Goal: Task Accomplishment & Management: Manage account settings

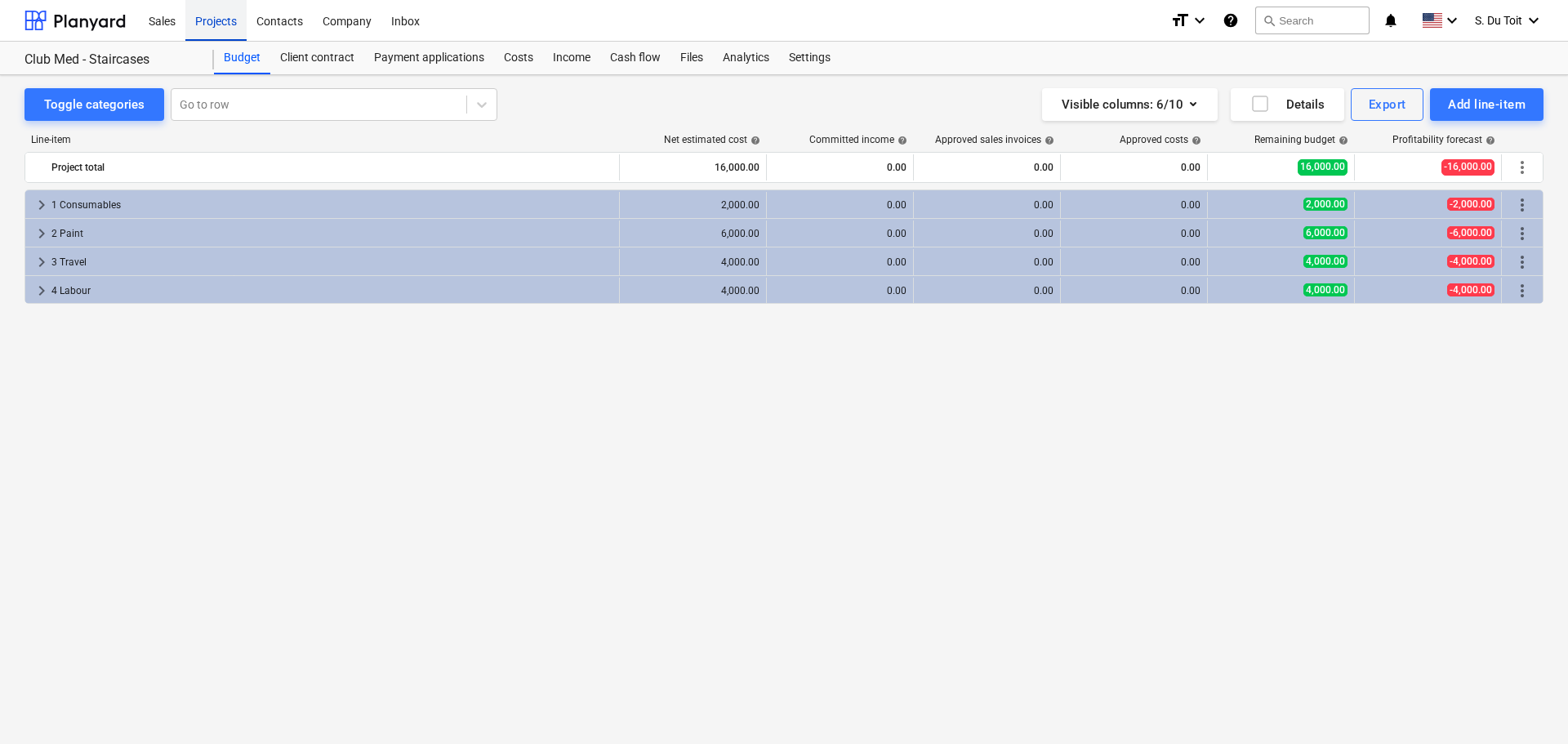
click at [196, 24] on div "Projects" at bounding box center [216, 20] width 61 height 42
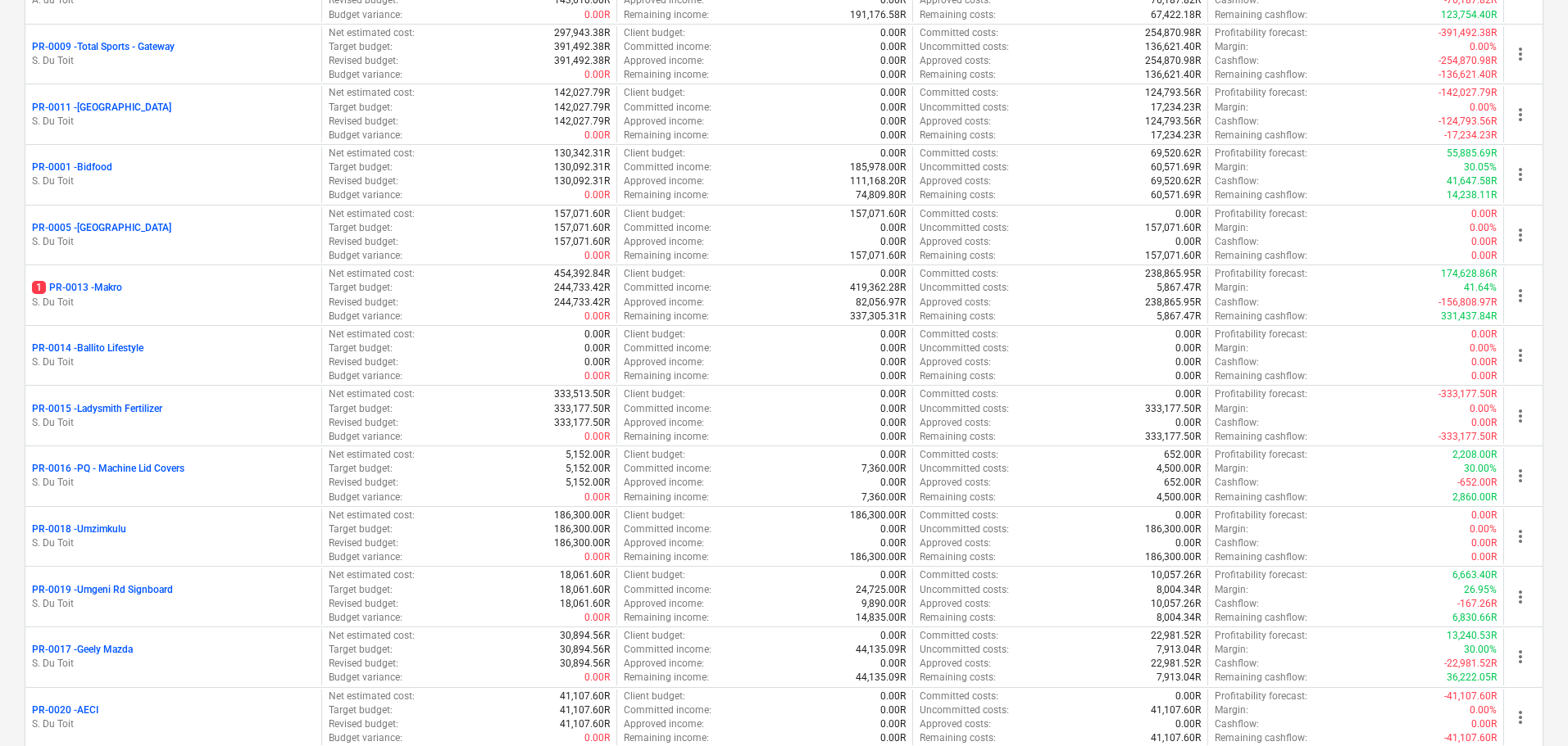
scroll to position [168, 0]
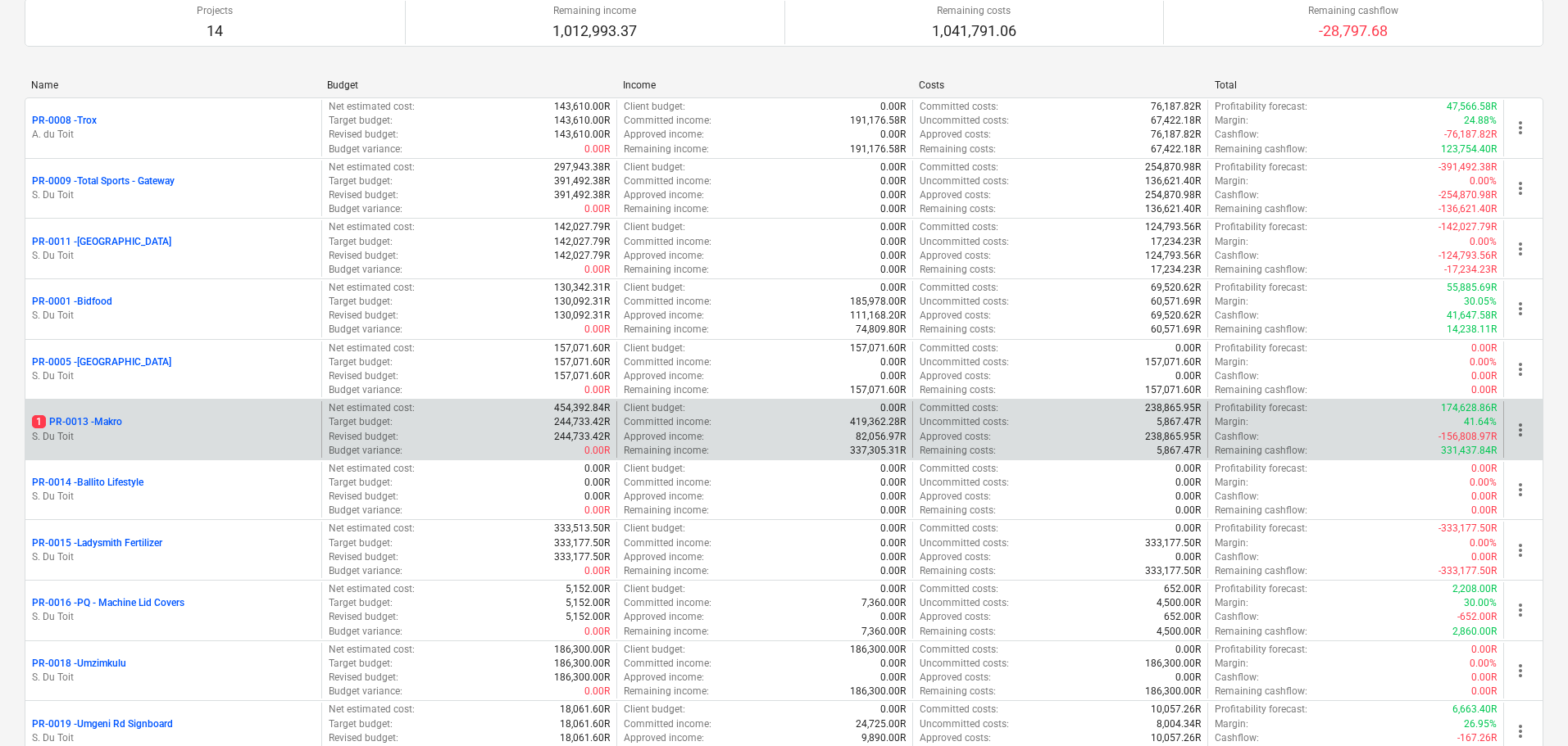
click at [297, 443] on p "S. Du Toit" at bounding box center [174, 437] width 283 height 14
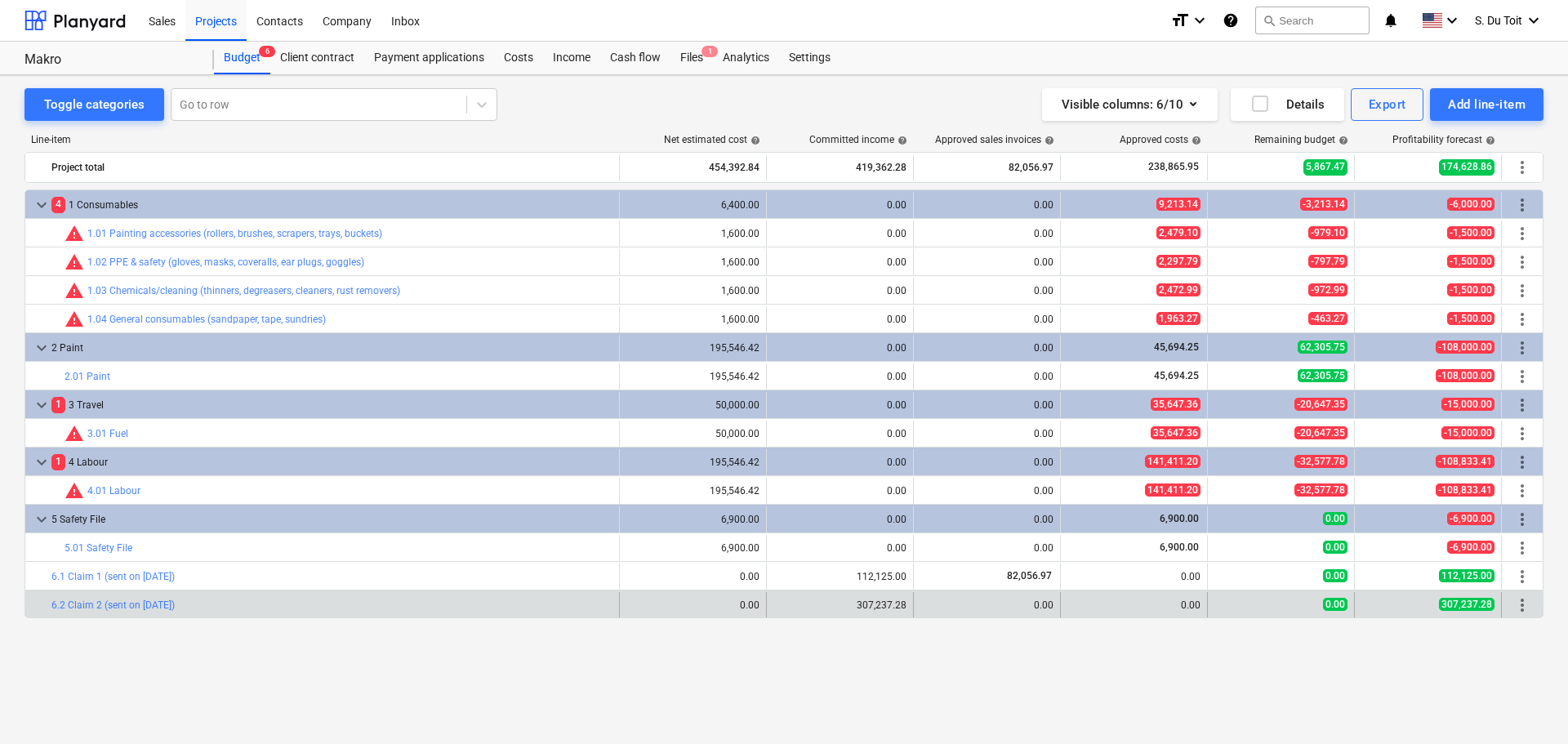
click at [859, 607] on div "307,237.28" at bounding box center [840, 605] width 134 height 11
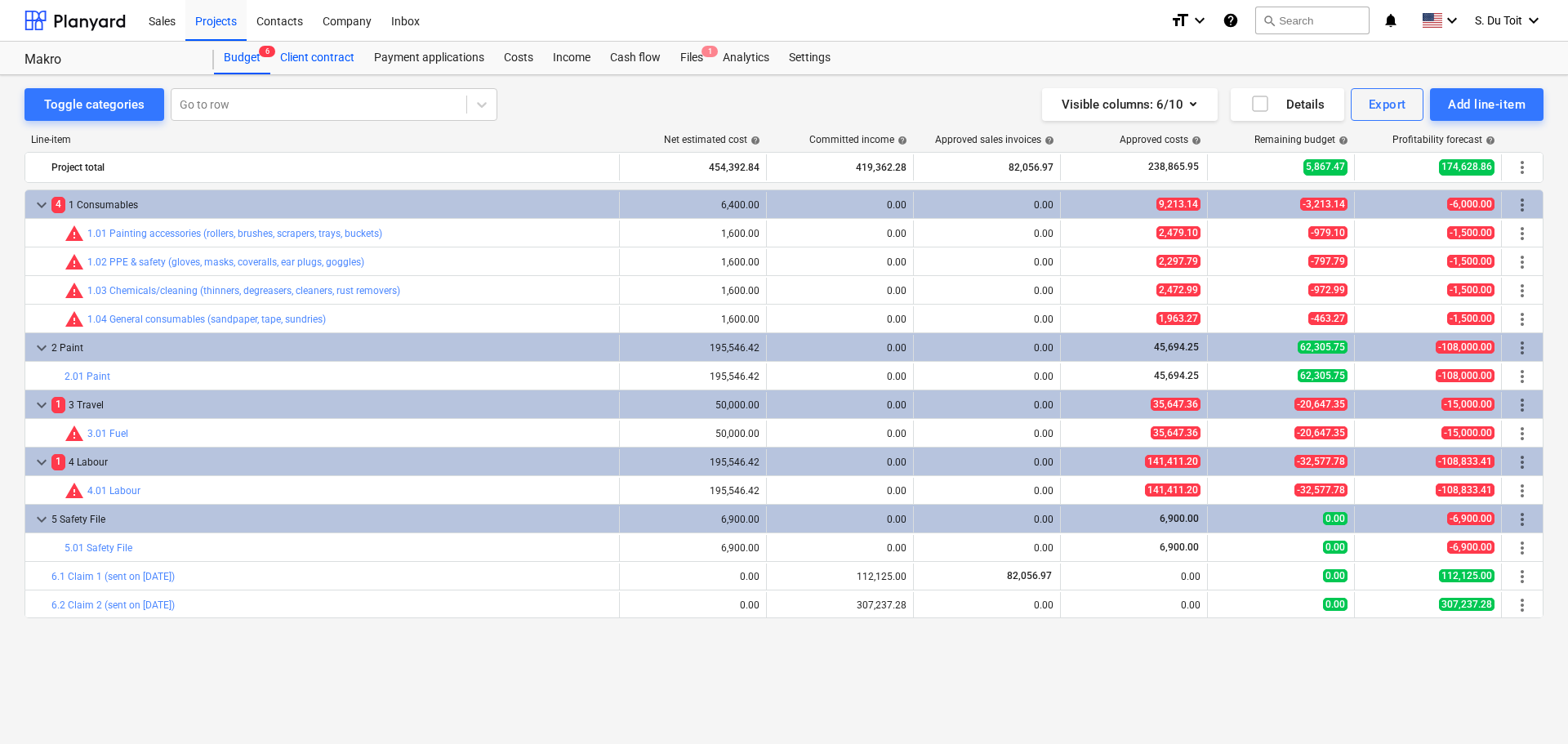
click at [329, 59] on div "Client contract" at bounding box center [317, 59] width 94 height 33
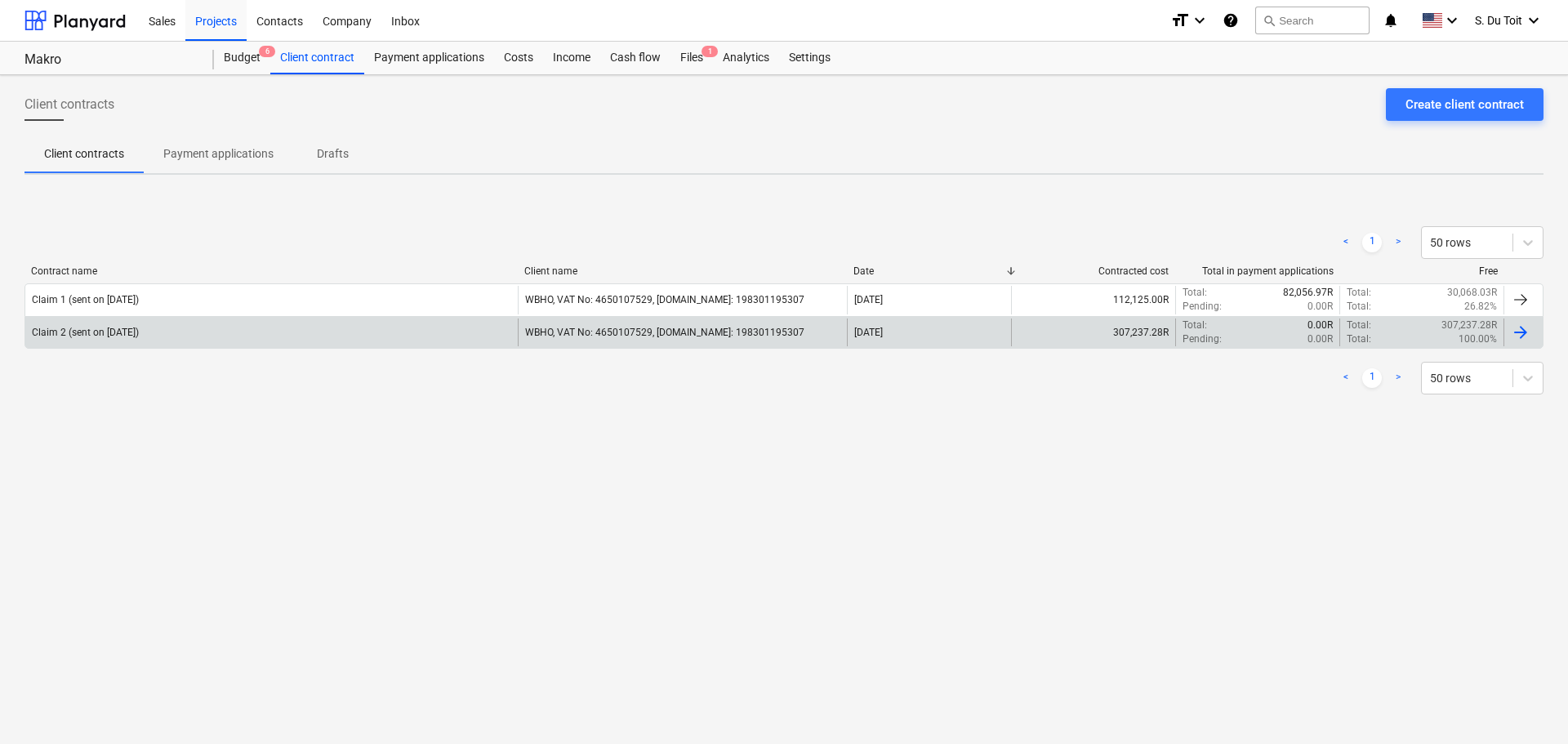
click at [306, 336] on div "Claim 2 (sent on [DATE])" at bounding box center [272, 332] width 492 height 27
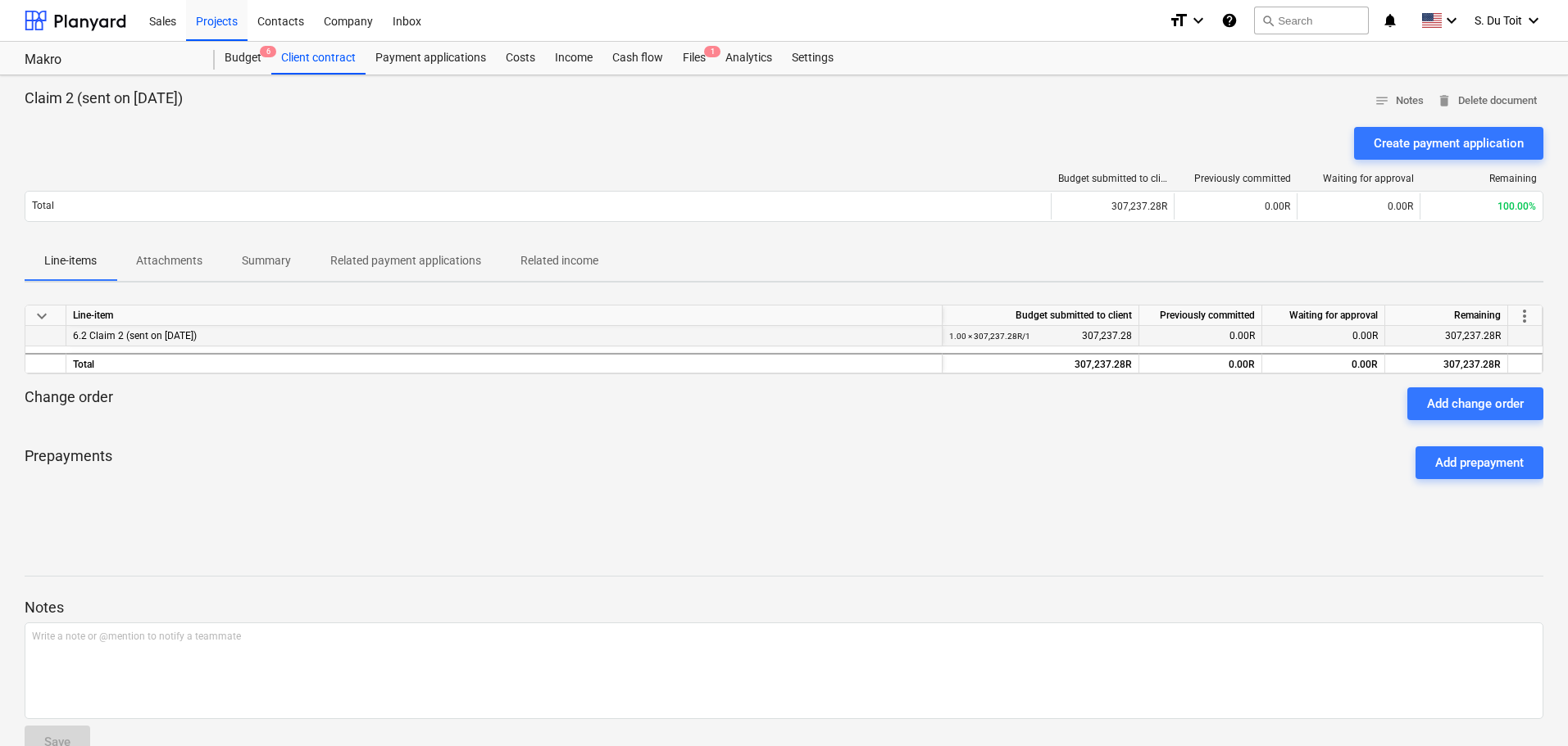
click at [1109, 344] on div "1.00 × 307,237.28R / 1 307,237.28" at bounding box center [1040, 336] width 183 height 20
drag, startPoint x: 1072, startPoint y: 331, endPoint x: 1145, endPoint y: 329, distance: 73.0
click at [0, 0] on div "6.2 Claim 2 (sent on [DATE]) 1.00 × 307,237.28R / 1 307,237.28 0.00R 0.00R 307,…" at bounding box center [0, 0] width 0 height 0
click at [1498, 88] on div "Claim 2 (sent on [DATE]) notes Notes delete Delete document Create payment appl…" at bounding box center [784, 429] width 1568 height 709
click at [1500, 97] on span "delete Delete document" at bounding box center [1486, 101] width 100 height 19
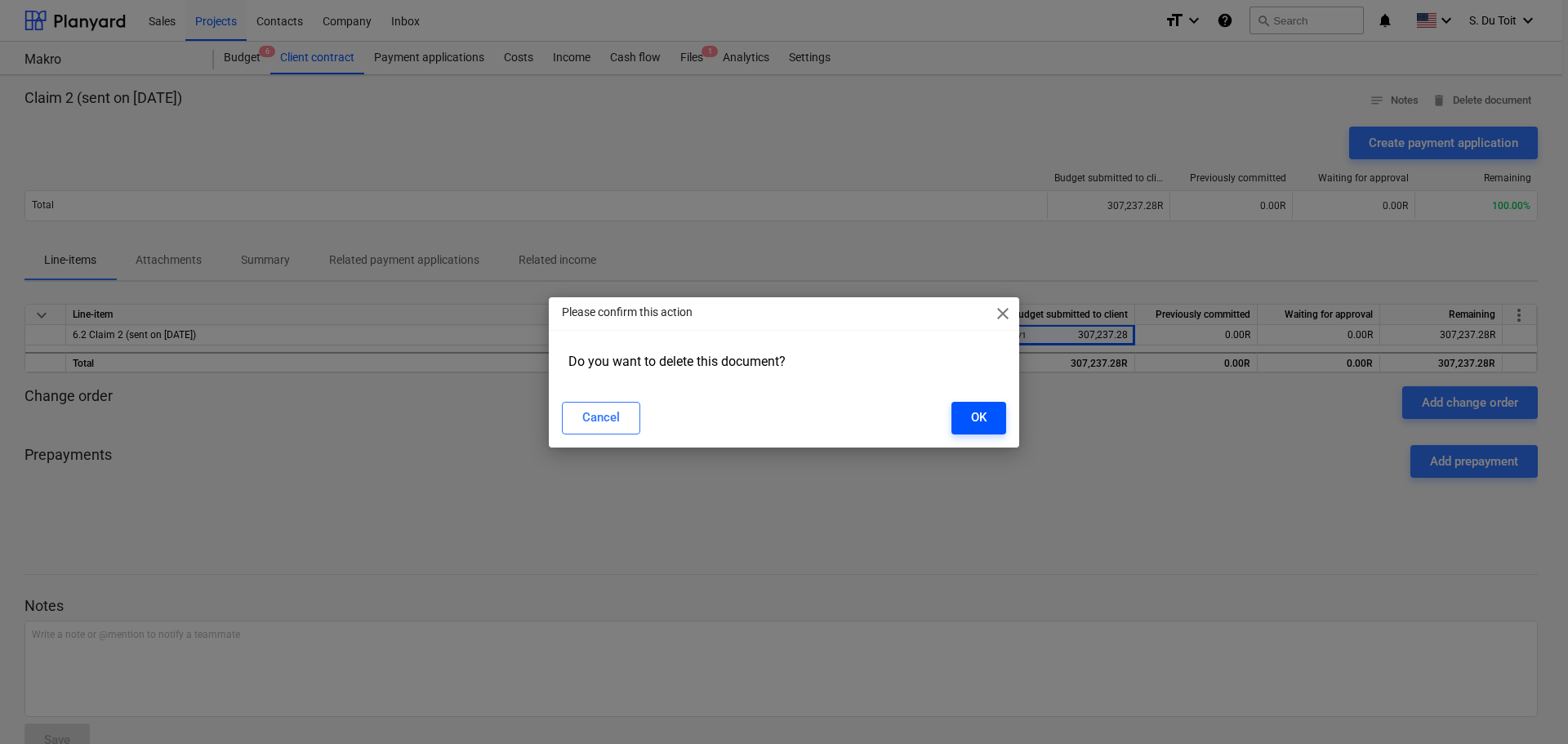
click at [983, 418] on div "OK" at bounding box center [978, 417] width 16 height 21
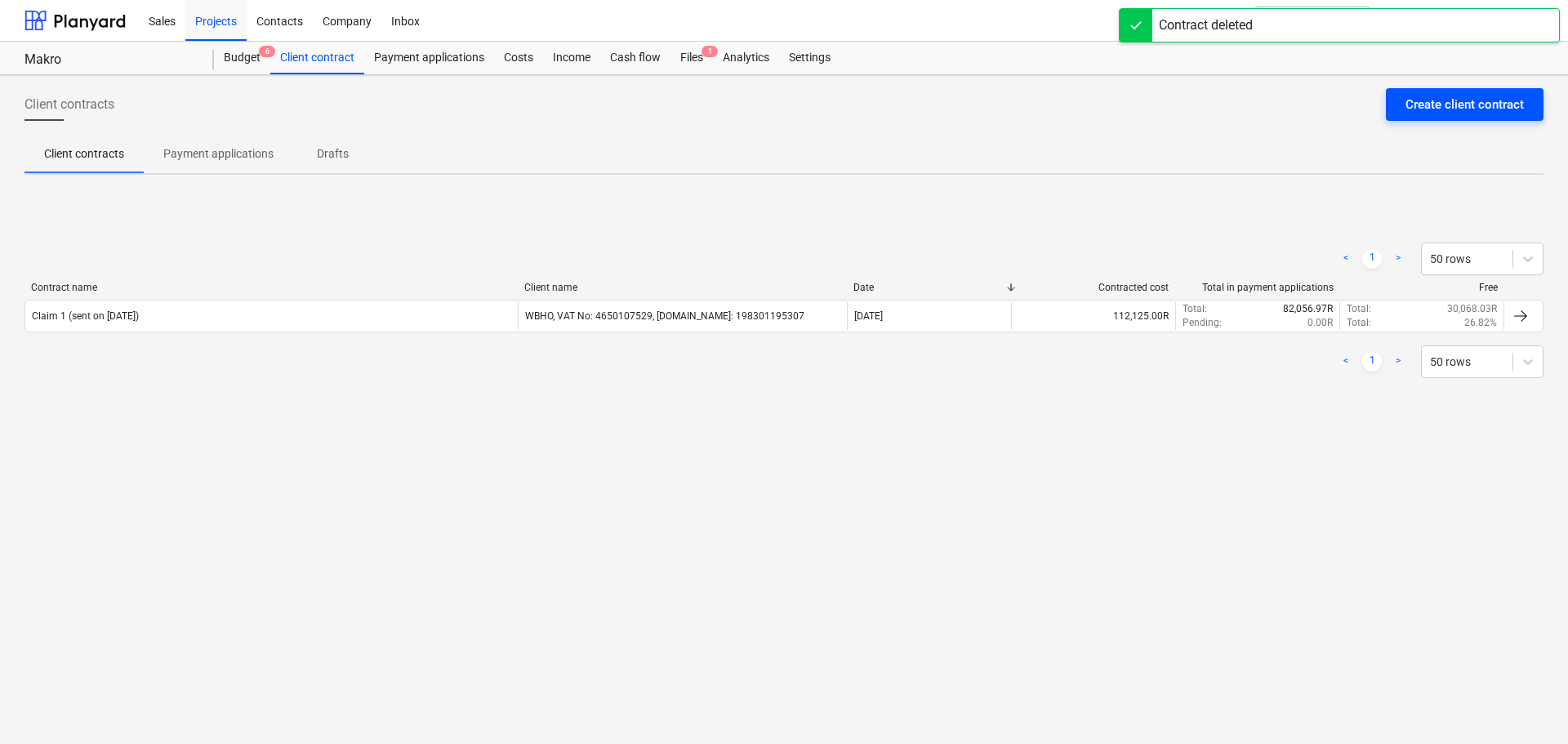
click at [1470, 99] on div "Create client contract" at bounding box center [1464, 104] width 118 height 21
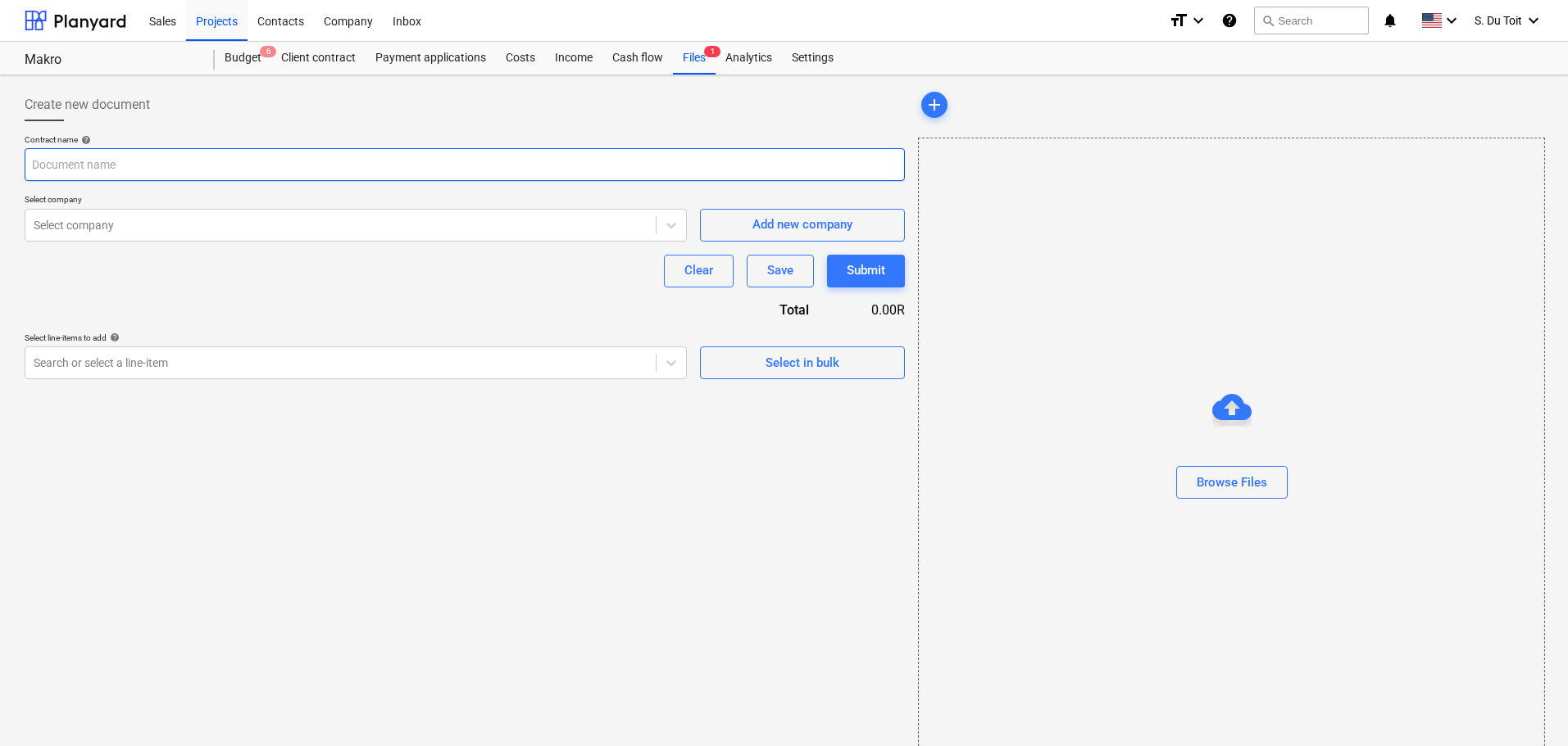
click at [83, 168] on input "text" at bounding box center [465, 165] width 880 height 33
type input "Claim 2 09/03"
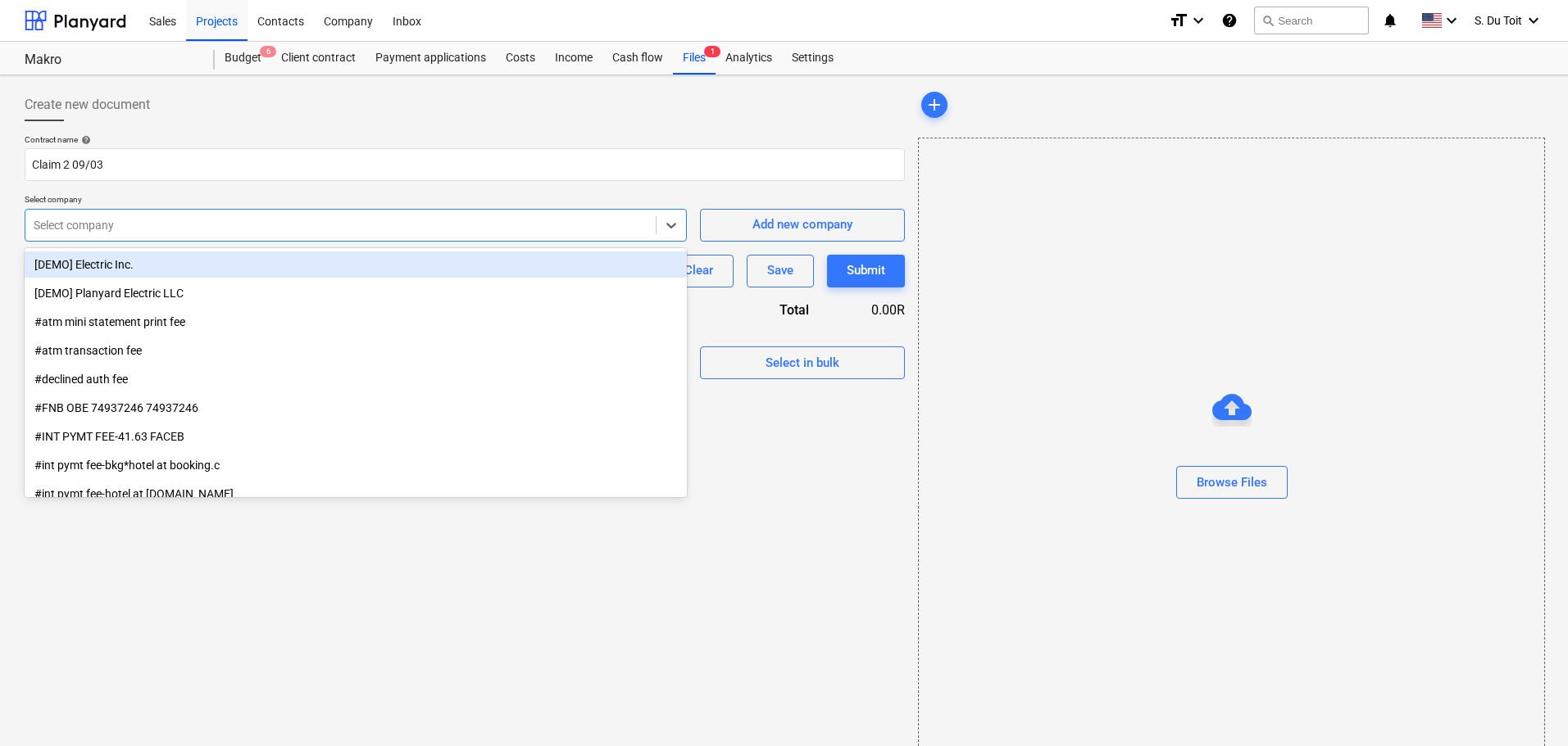
click at [106, 227] on div at bounding box center [341, 226] width 614 height 17
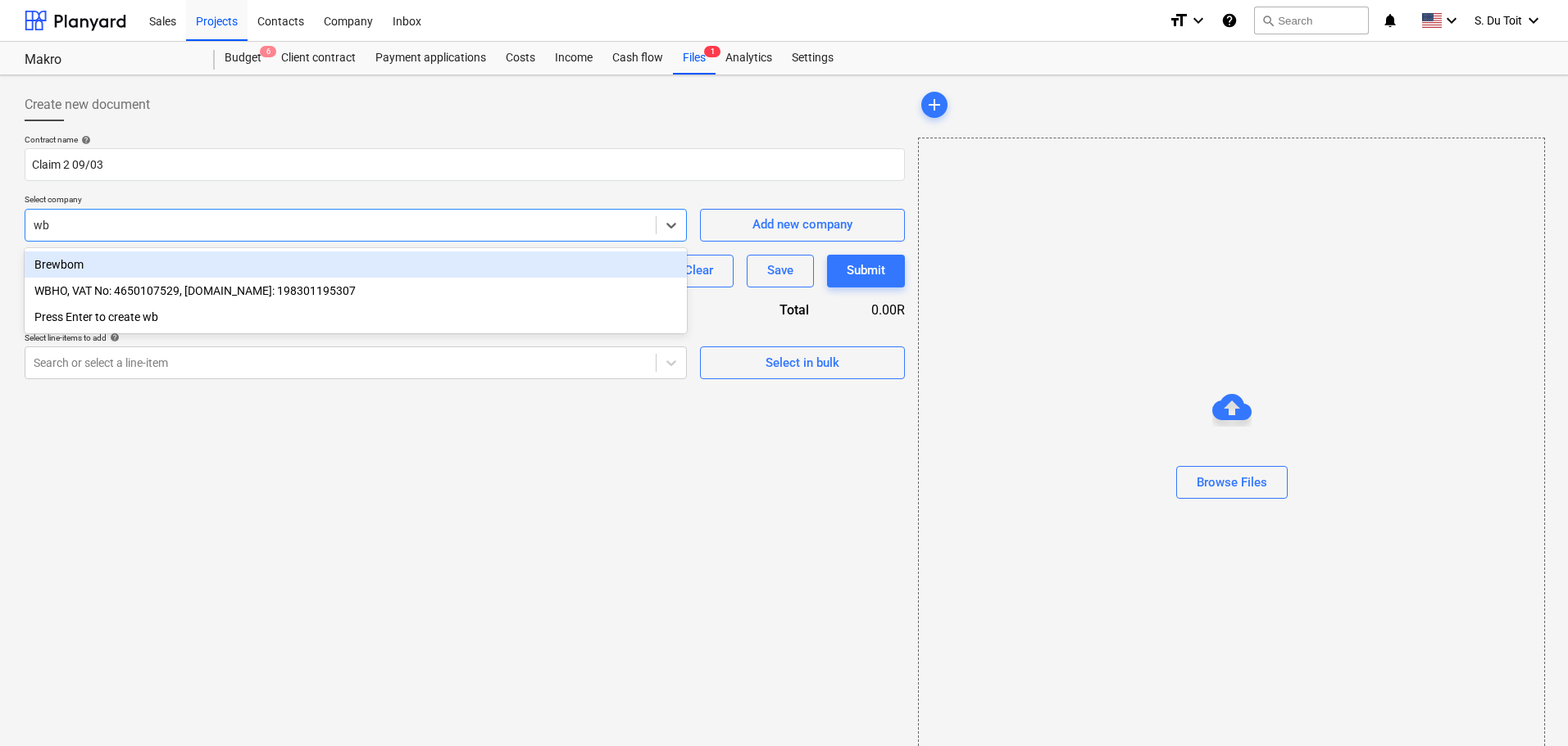
type input "wbh"
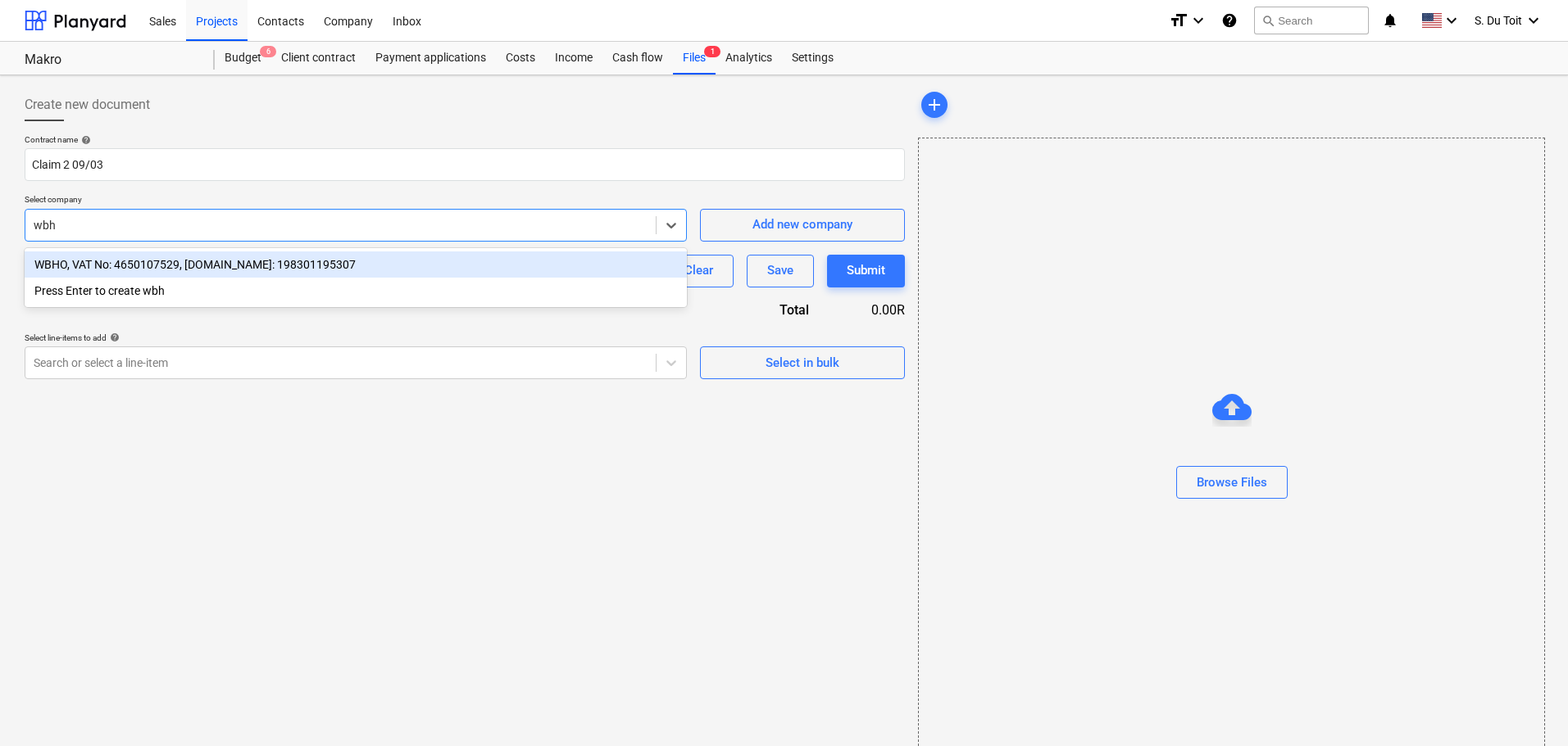
click at [128, 275] on div "WBHO, VAT No: 4650107529, [DOMAIN_NAME]: 198301195307" at bounding box center [355, 264] width 662 height 27
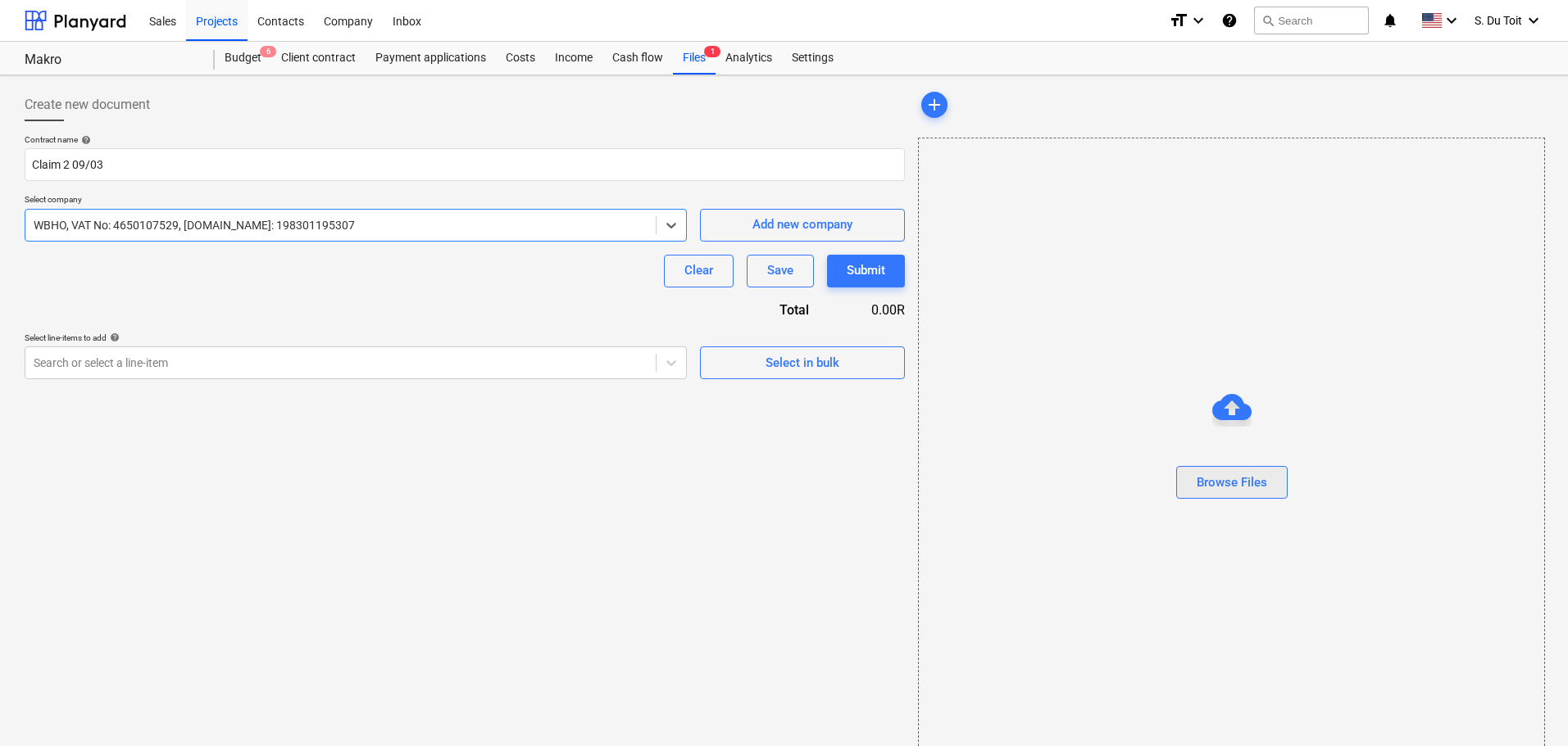
click at [1247, 489] on div "Browse Files" at bounding box center [1231, 482] width 71 height 21
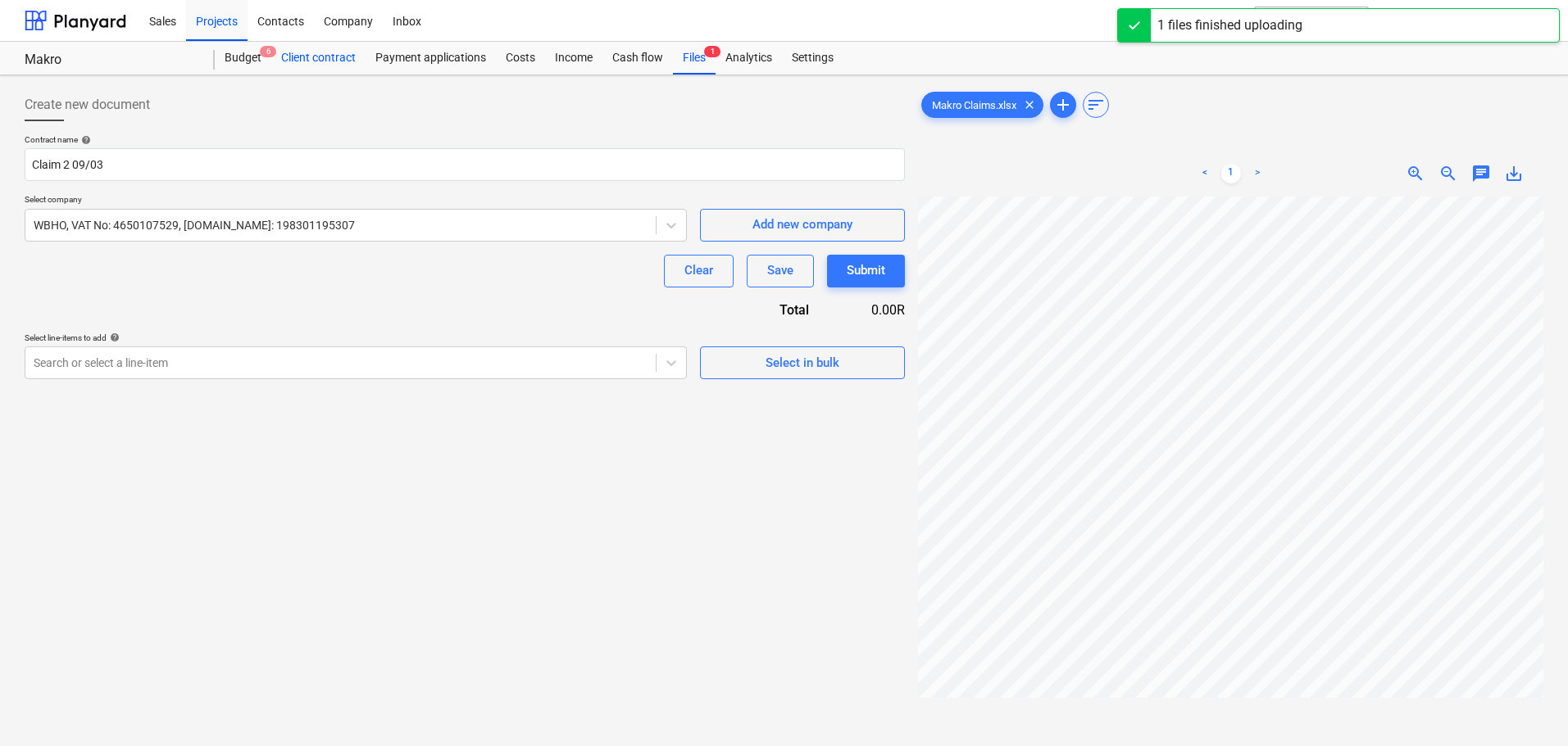
click at [330, 61] on div "Client contract" at bounding box center [318, 59] width 95 height 33
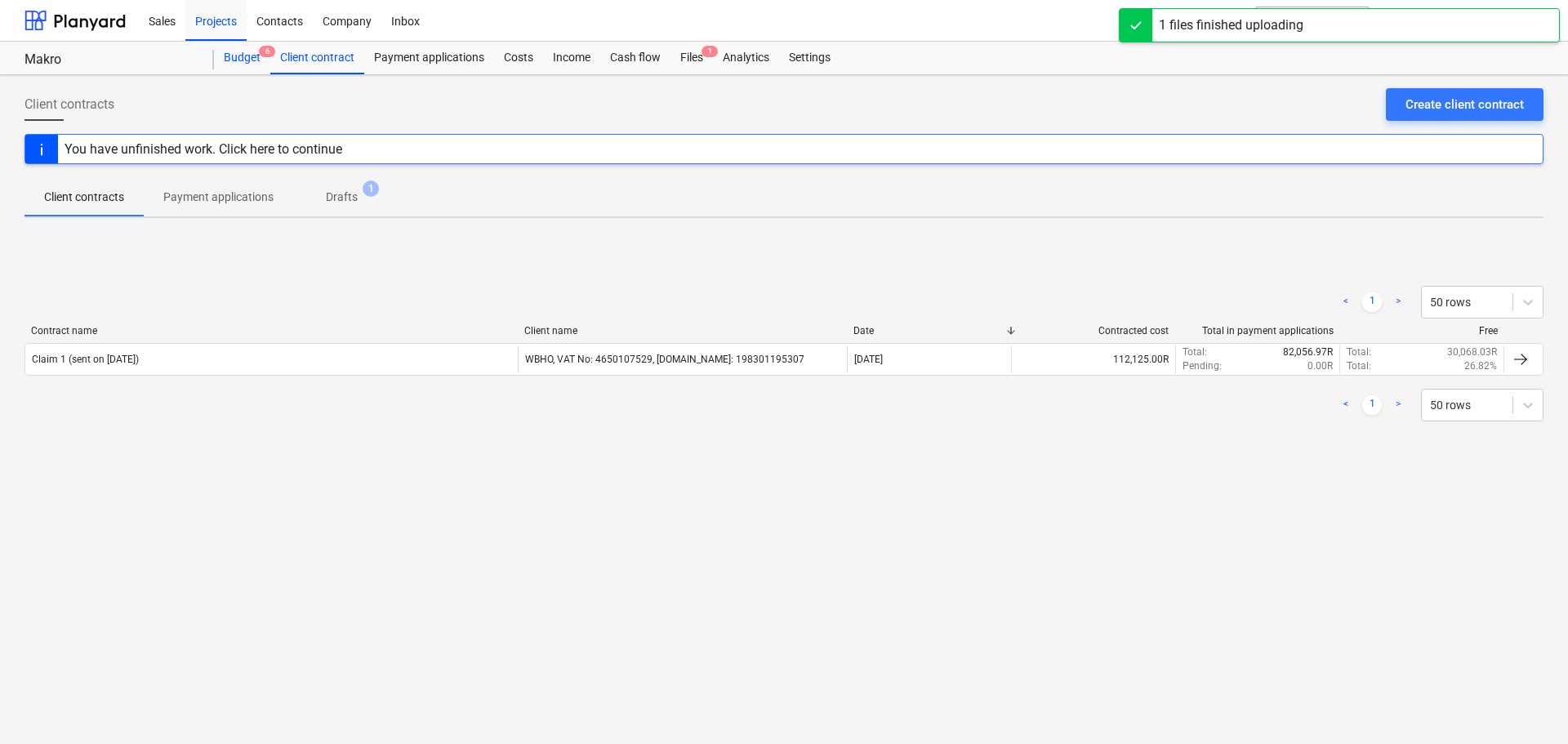
click at [242, 59] on div "Budget 6" at bounding box center [242, 59] width 57 height 33
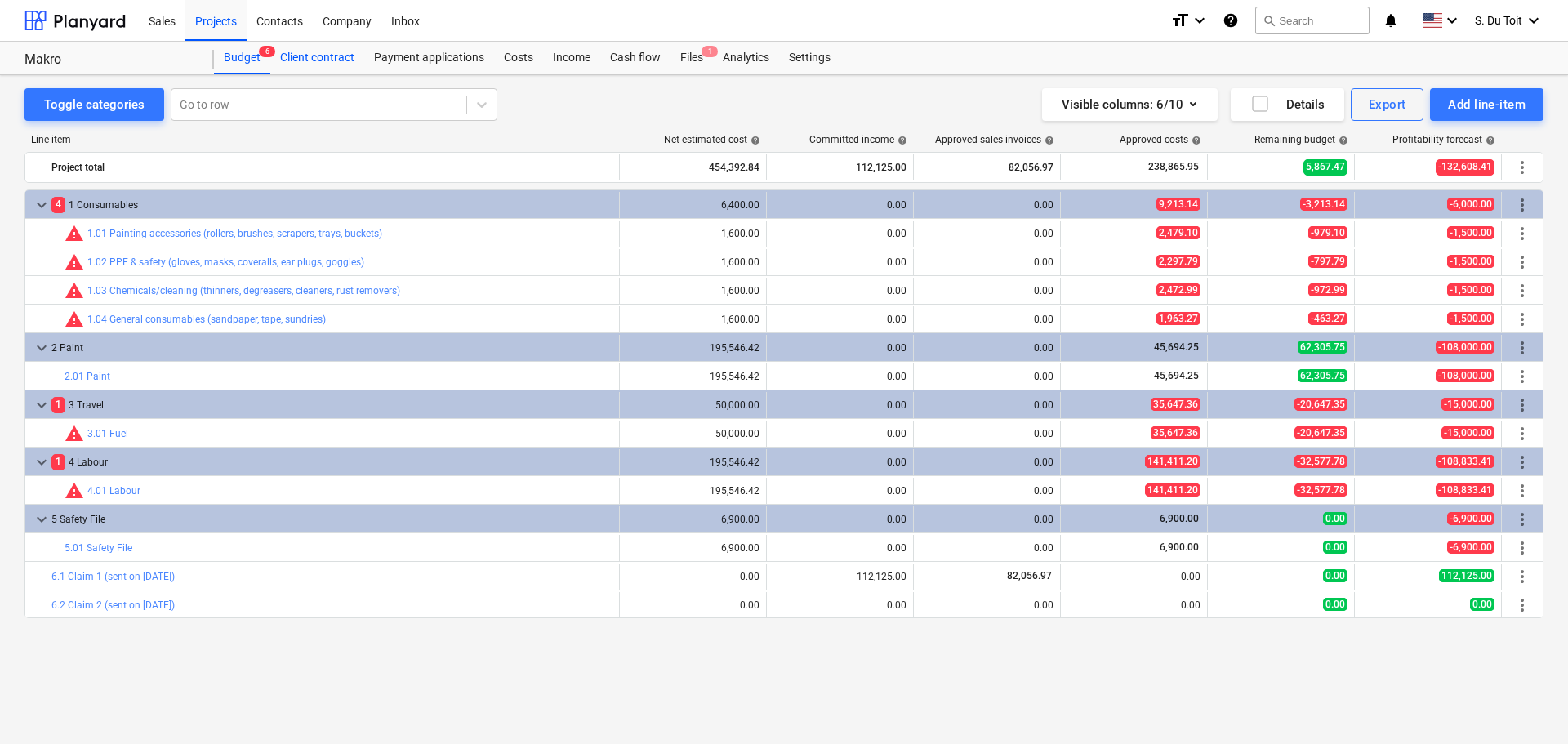
click at [319, 57] on div "Client contract" at bounding box center [317, 59] width 94 height 33
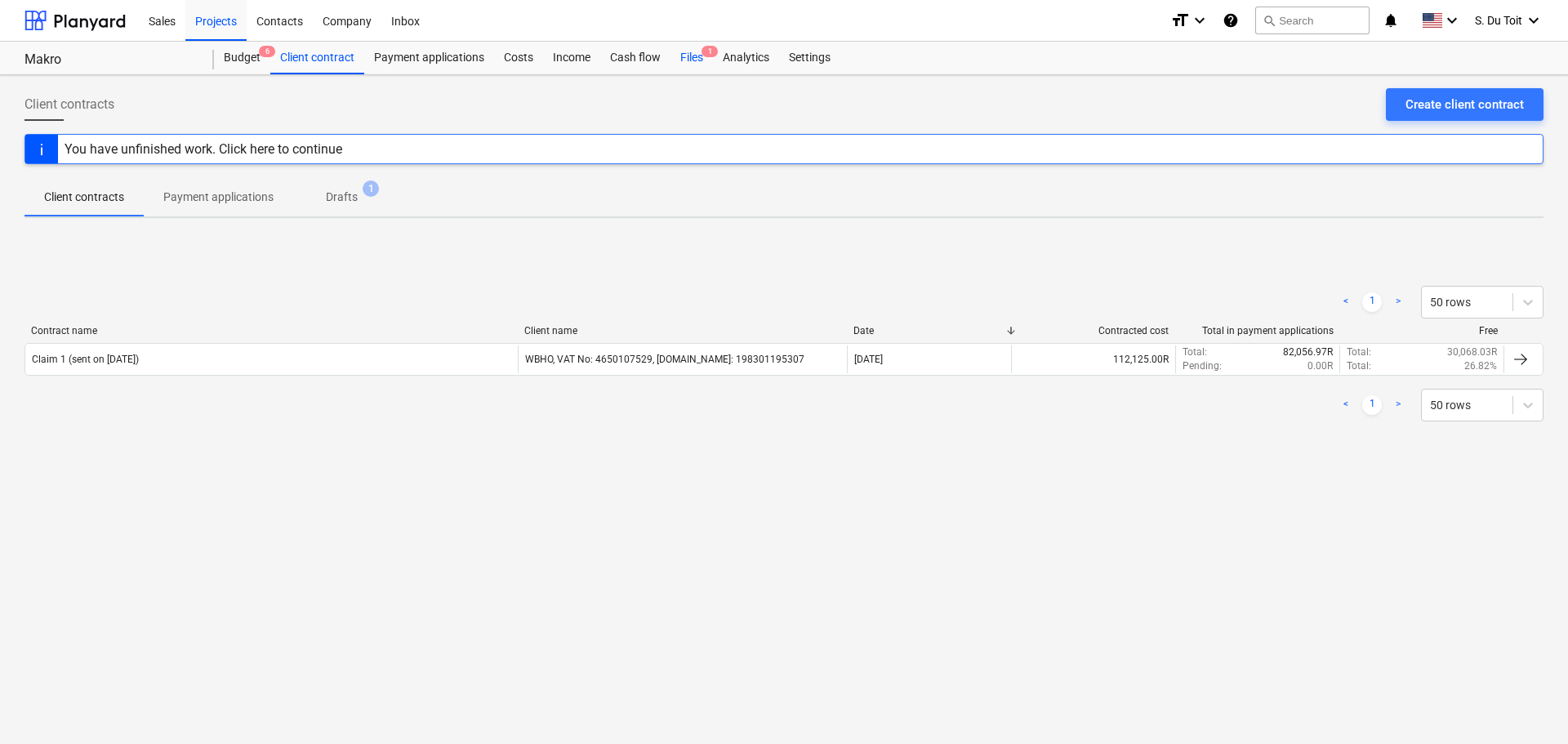
click at [681, 53] on div "Files 1" at bounding box center [692, 59] width 42 height 33
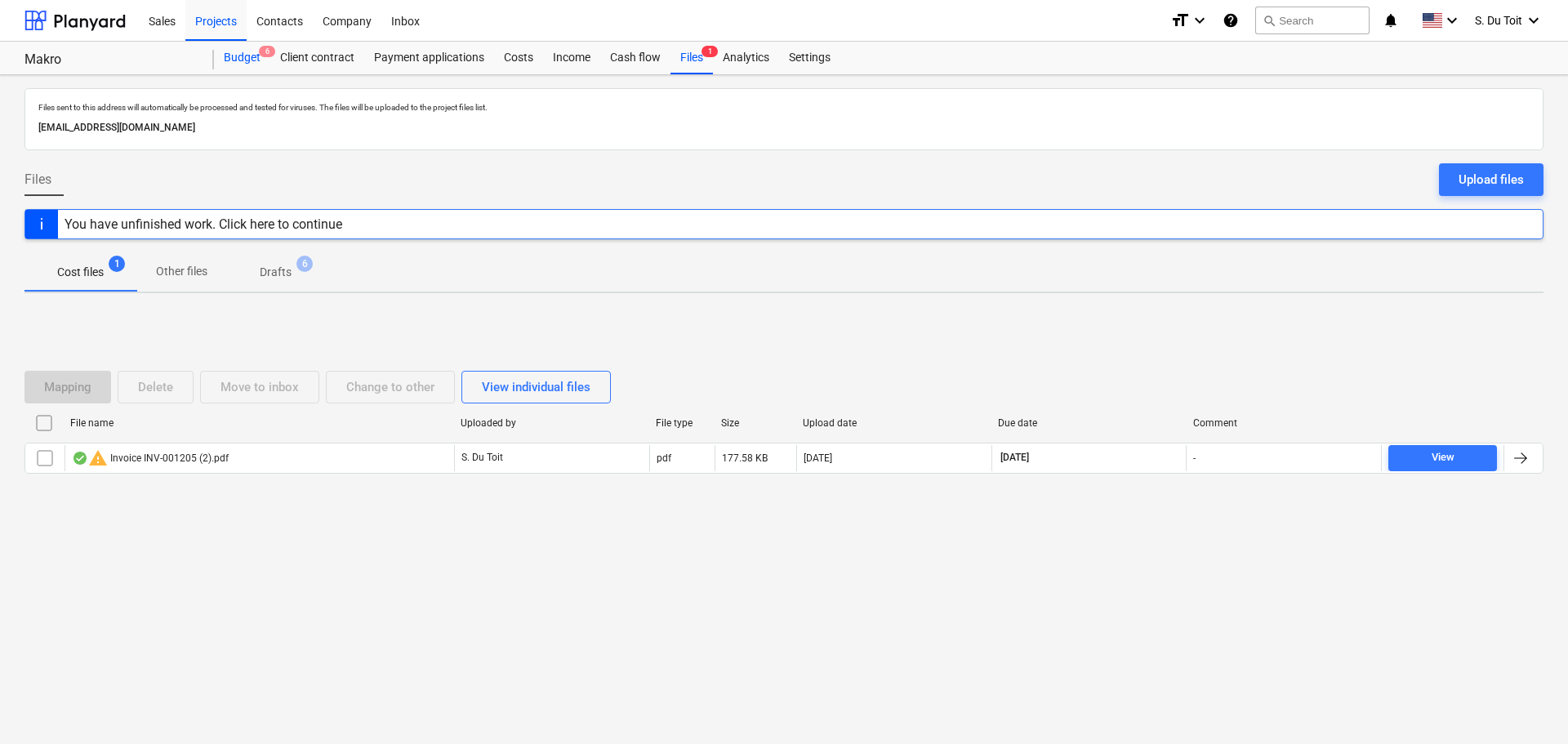
click at [259, 64] on div "Budget 6" at bounding box center [242, 59] width 57 height 33
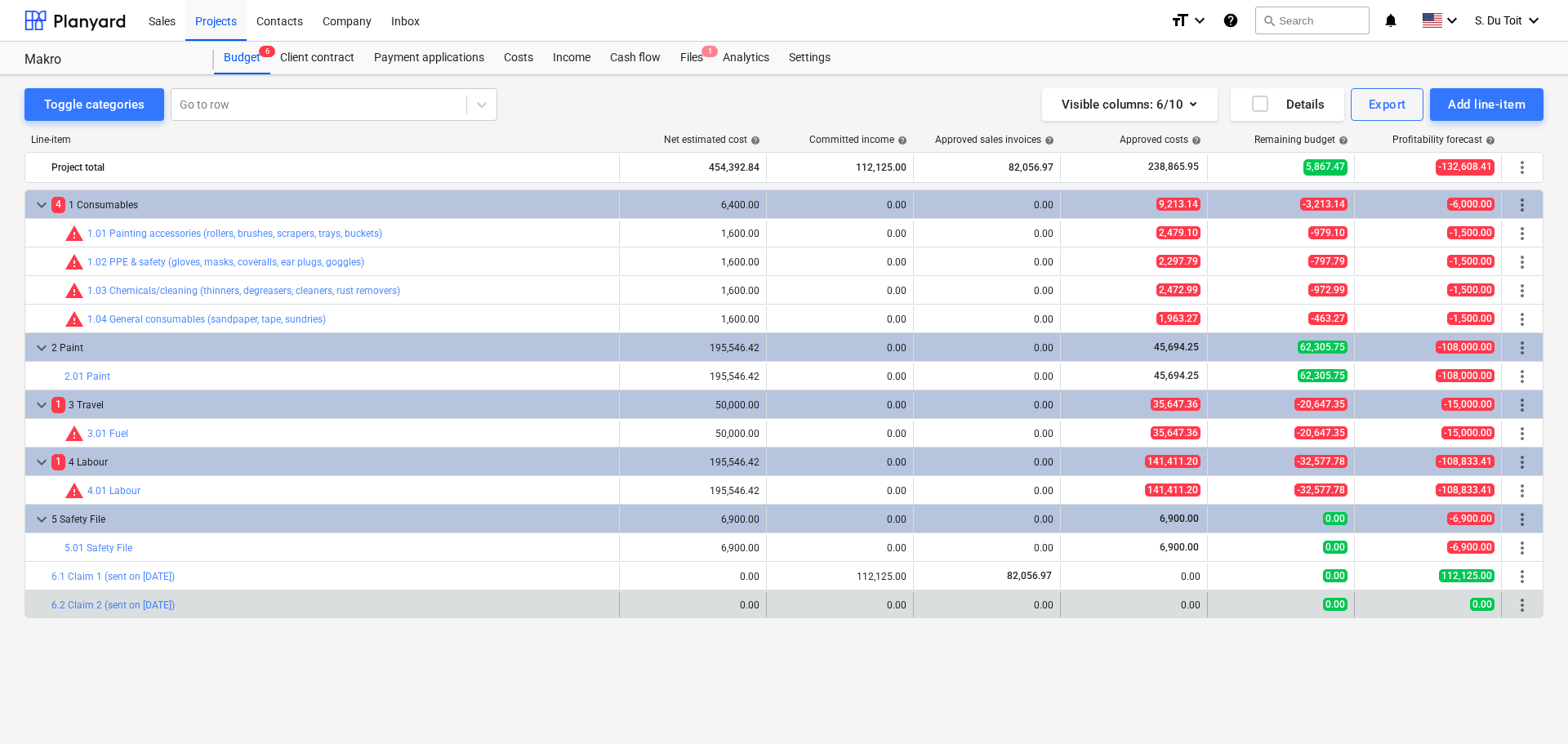
click at [905, 601] on div "0.00" at bounding box center [840, 605] width 134 height 11
click at [746, 605] on div "0.00" at bounding box center [693, 605] width 134 height 11
click at [878, 609] on div "0.00" at bounding box center [840, 605] width 134 height 11
click at [1520, 604] on span "more_vert" at bounding box center [1521, 605] width 19 height 19
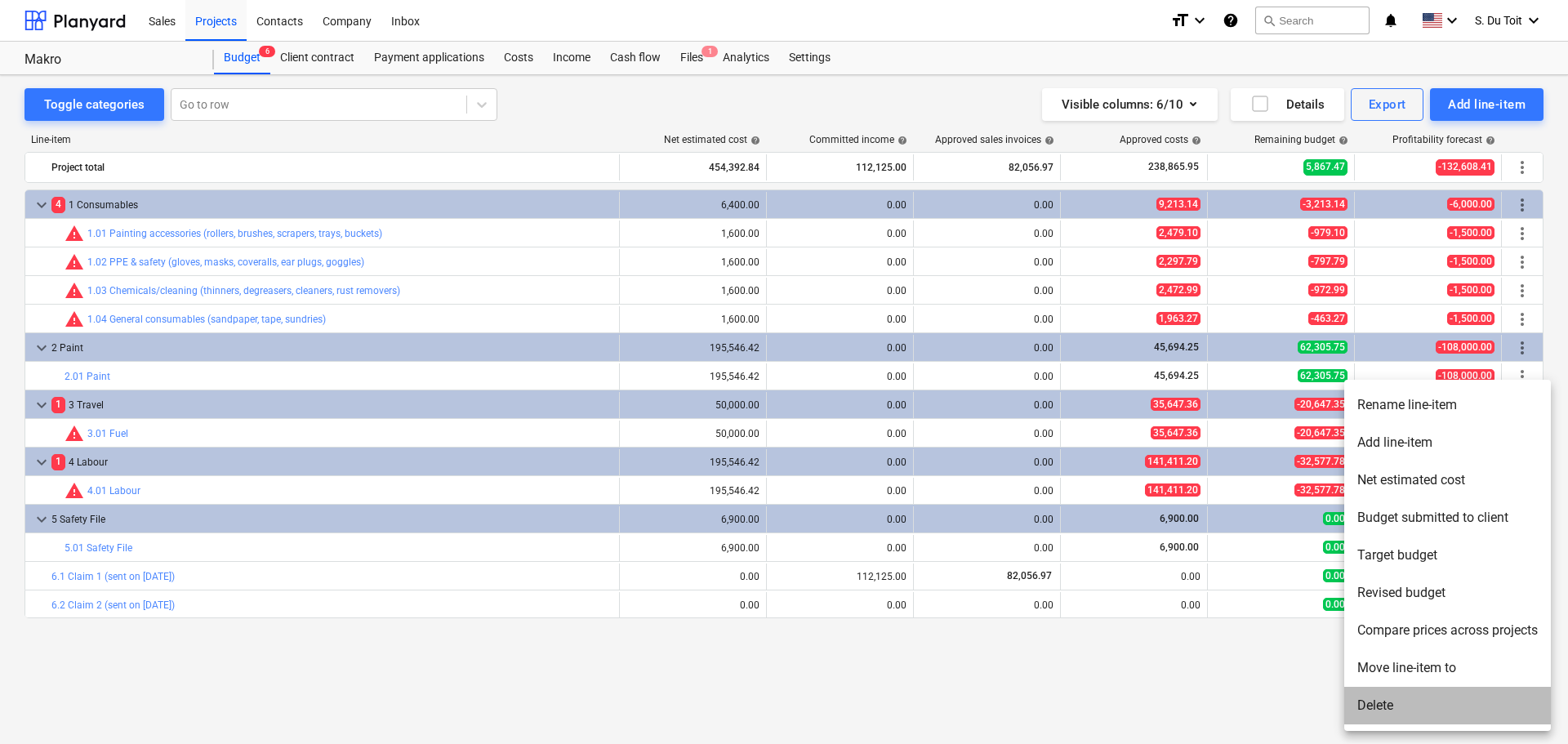
click at [1375, 717] on li "Delete" at bounding box center [1447, 706] width 207 height 38
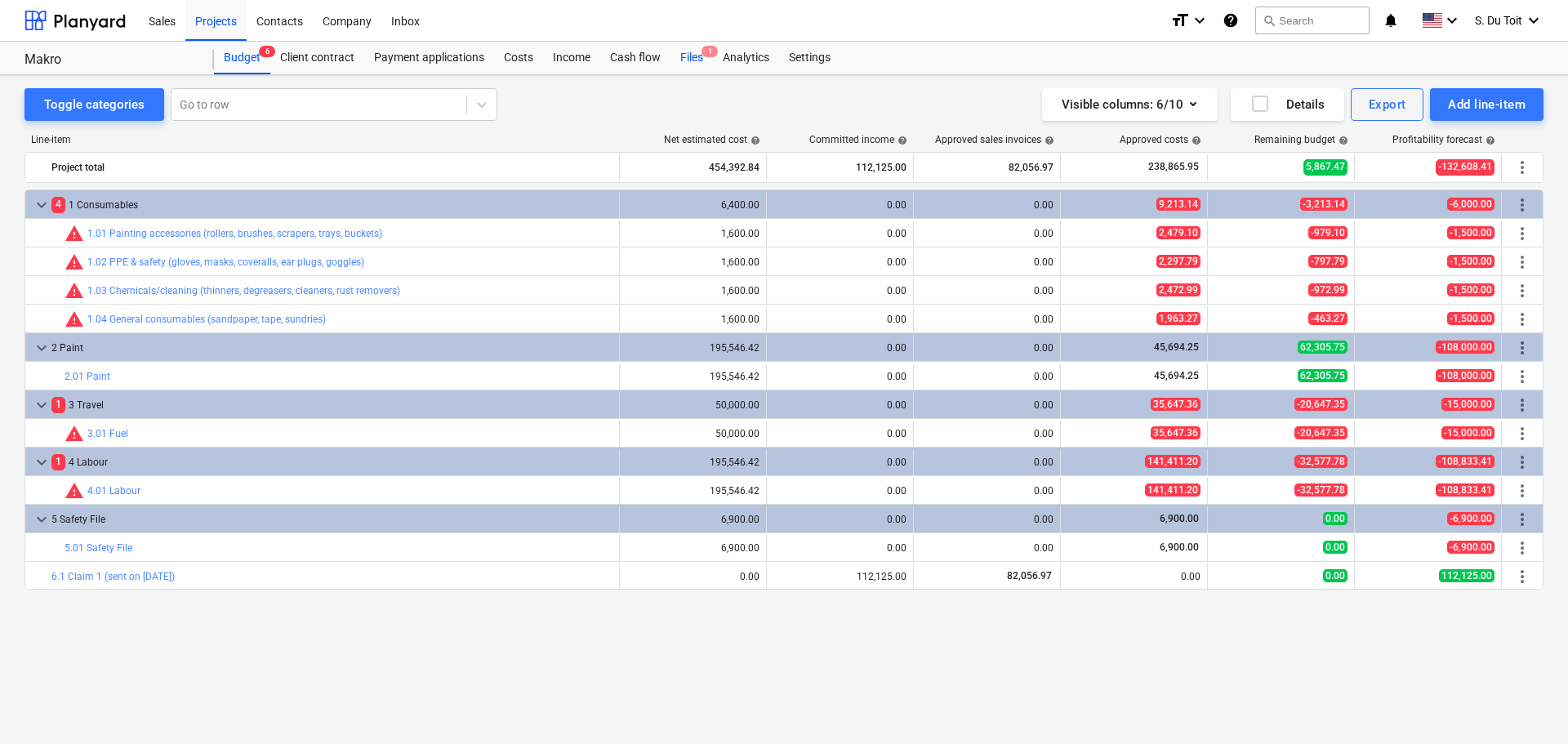
click at [705, 52] on span "1" at bounding box center [710, 51] width 16 height 11
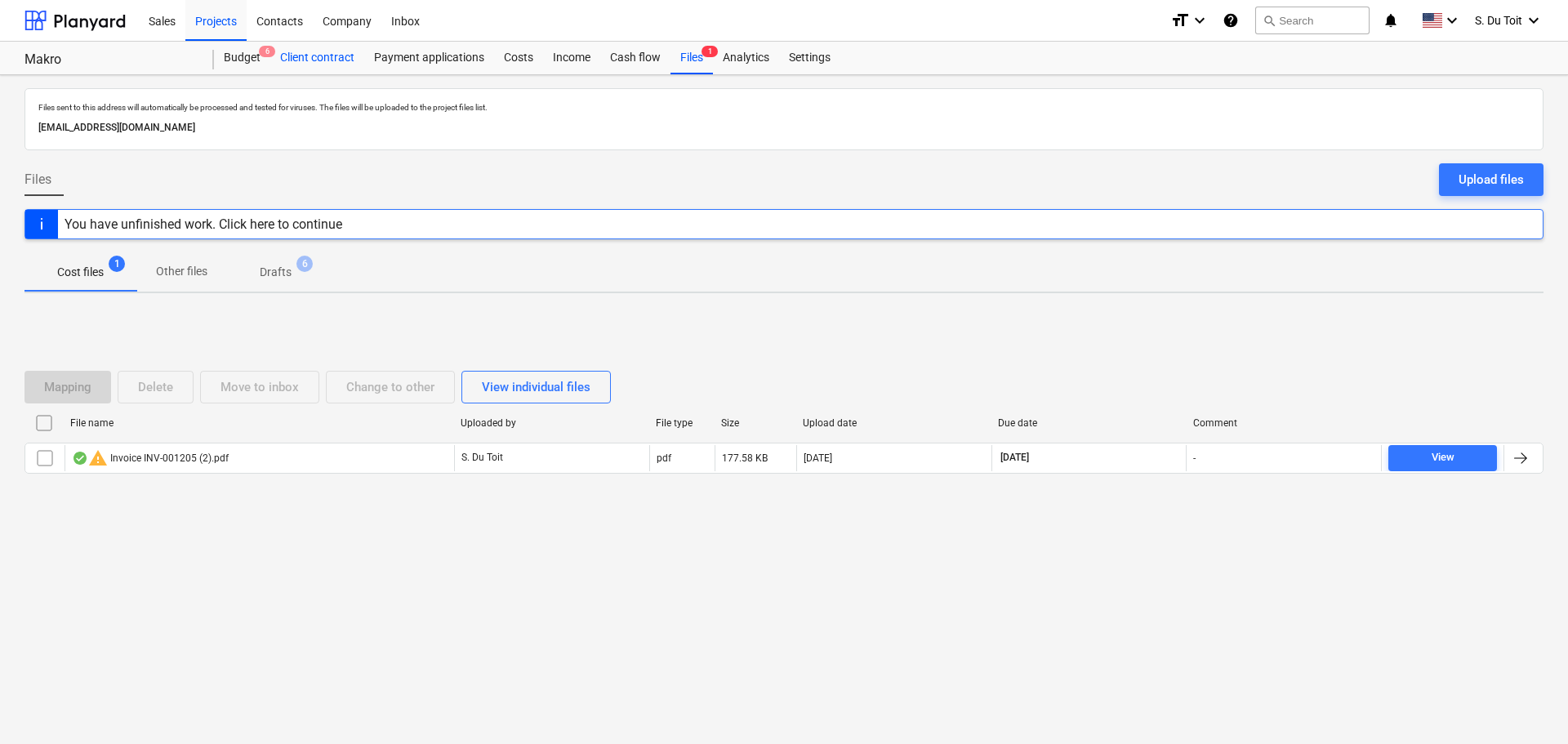
click at [306, 63] on div "Client contract" at bounding box center [317, 59] width 94 height 33
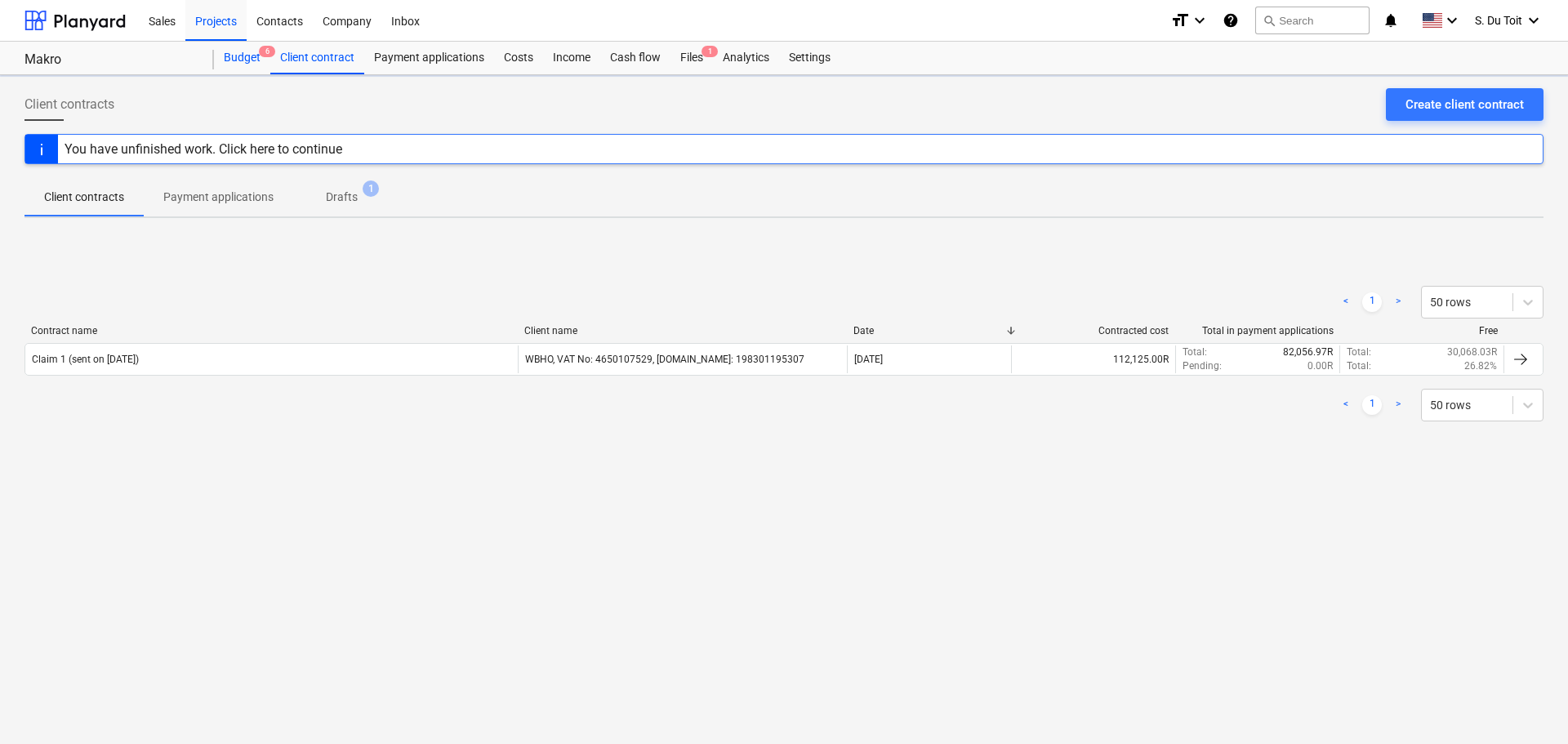
click at [234, 67] on div "Budget 6" at bounding box center [242, 59] width 57 height 33
